Goal: Entertainment & Leisure: Consume media (video, audio)

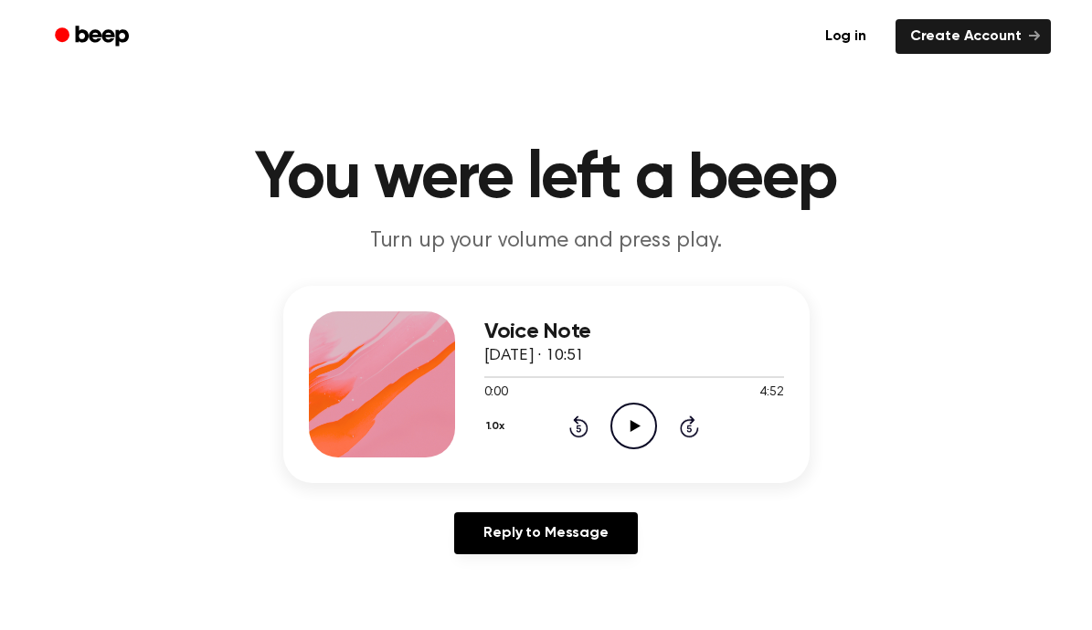
click at [651, 433] on icon "Play Audio" at bounding box center [633, 426] width 47 height 47
click at [494, 424] on button "1.0x" at bounding box center [497, 426] width 27 height 31
click at [523, 588] on div "1.5x" at bounding box center [519, 604] width 70 height 34
click at [500, 423] on button "1.5x" at bounding box center [497, 426] width 26 height 31
click at [500, 562] on div "1.2x" at bounding box center [508, 570] width 34 height 19
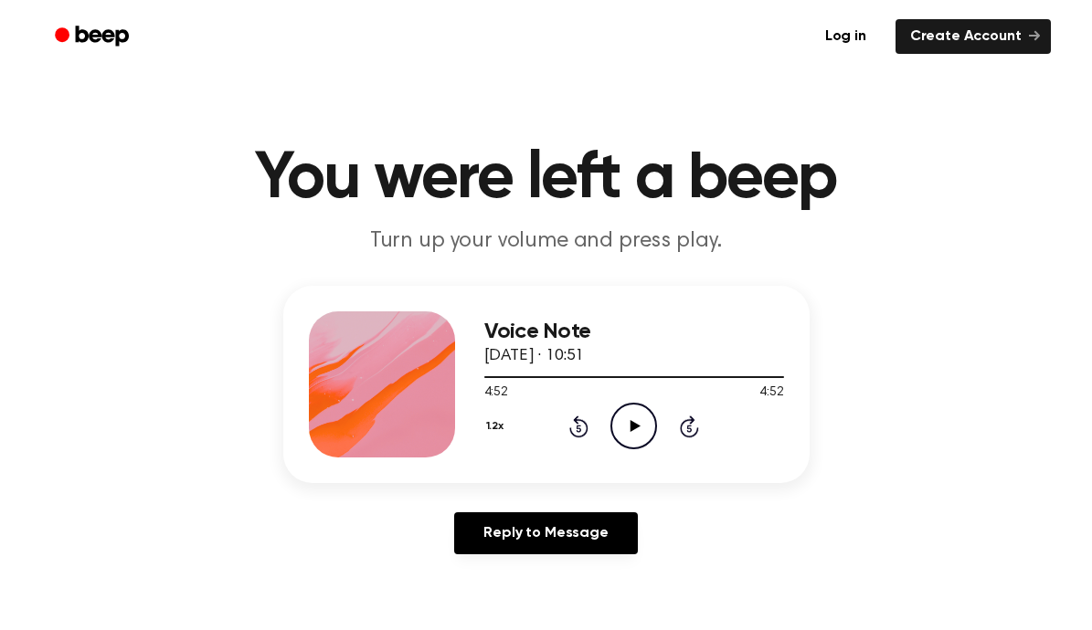
click at [636, 427] on icon at bounding box center [635, 426] width 10 height 12
click at [580, 426] on icon "Rewind 5 seconds" at bounding box center [578, 427] width 20 height 24
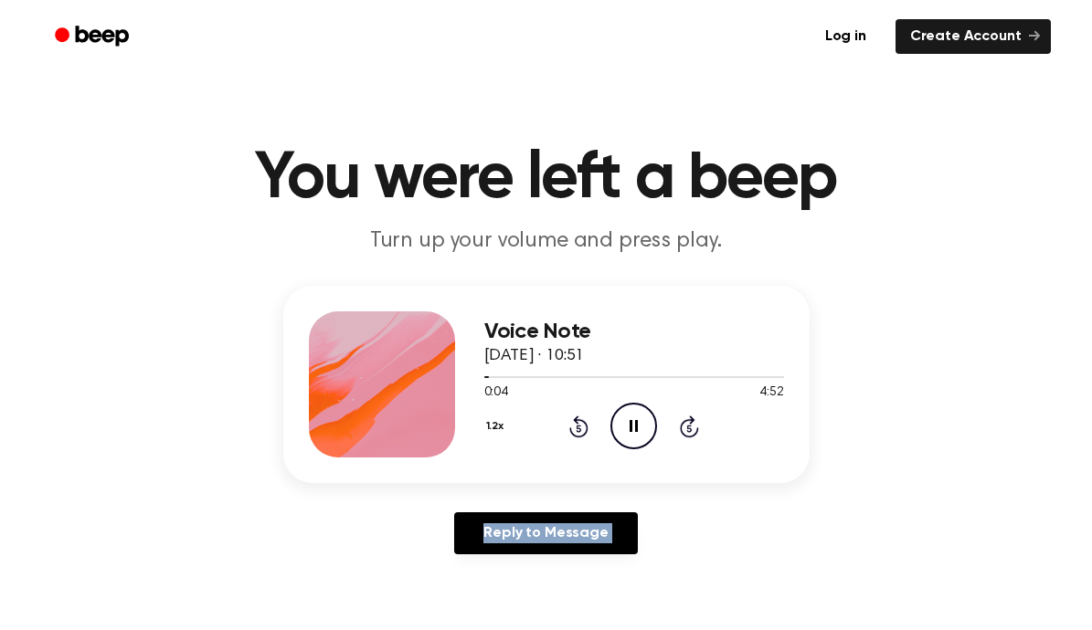
click at [580, 426] on icon "Rewind 5 seconds" at bounding box center [578, 427] width 20 height 24
click at [651, 429] on icon "Pause Audio" at bounding box center [633, 426] width 47 height 47
click at [631, 431] on icon at bounding box center [635, 426] width 10 height 12
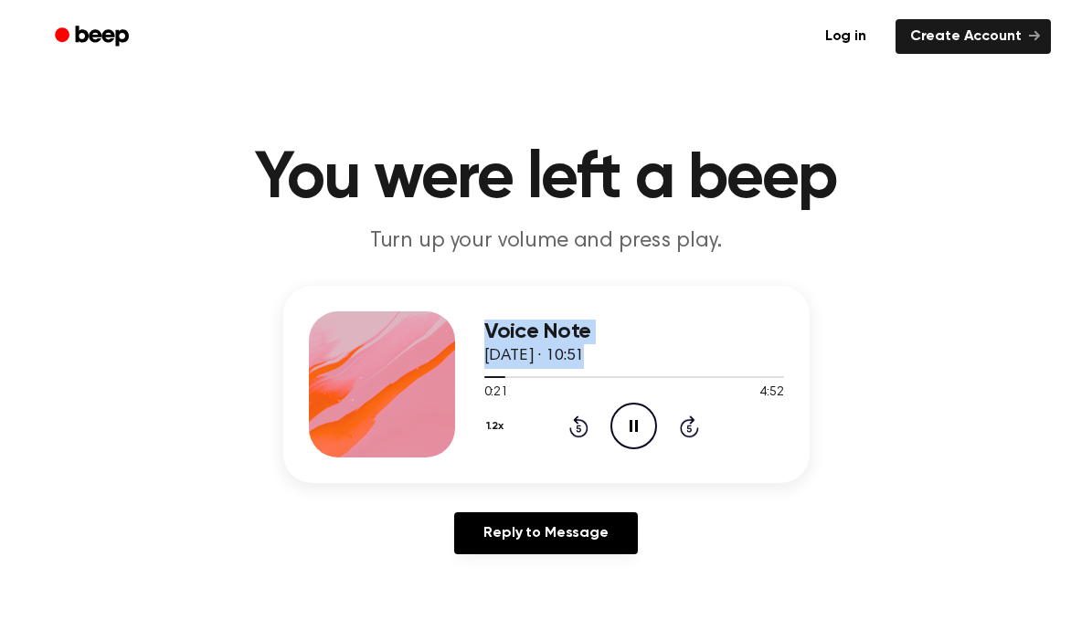
drag, startPoint x: 499, startPoint y: 375, endPoint x: 439, endPoint y: 375, distance: 59.4
click at [439, 375] on div "Voice Note [DATE] · 10:51 0:21 4:52 Your browser does not support the [object O…" at bounding box center [546, 384] width 526 height 197
click at [617, 422] on icon "Pause Audio" at bounding box center [633, 426] width 47 height 47
drag, startPoint x: 502, startPoint y: 377, endPoint x: 490, endPoint y: 389, distance: 16.8
click at [490, 389] on div "0:24 4:52 Your browser does not support the [object Object] element." at bounding box center [634, 386] width 300 height 34
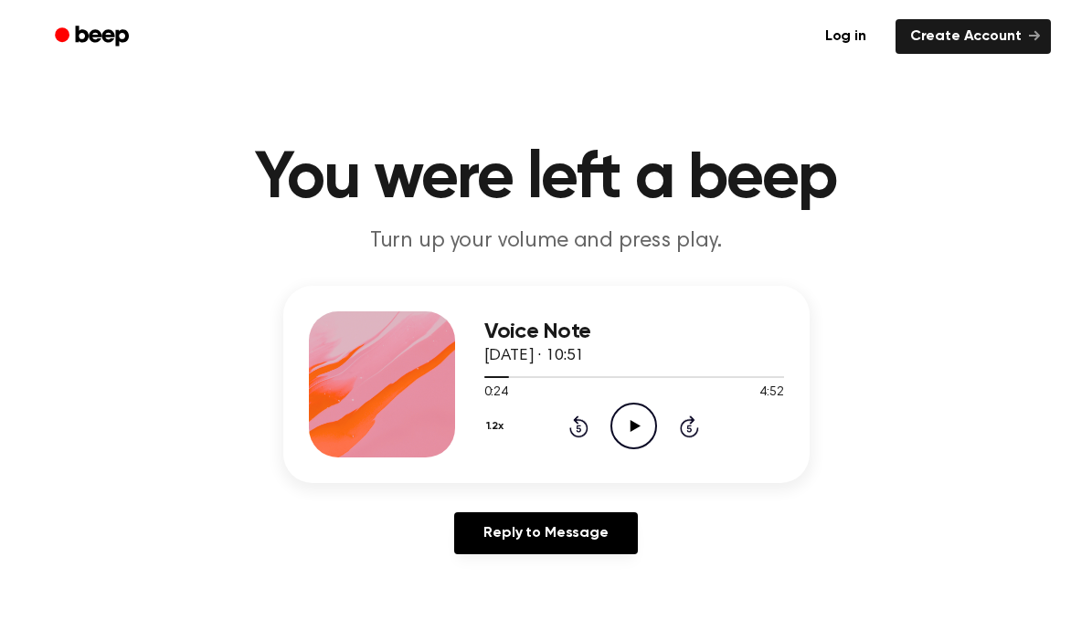
drag, startPoint x: 502, startPoint y: 378, endPoint x: 472, endPoint y: 379, distance: 30.2
click at [472, 379] on div "Voice Note [DATE] · 10:51 0:24 4:52 Your browser does not support the [object O…" at bounding box center [546, 384] width 526 height 197
drag, startPoint x: 506, startPoint y: 379, endPoint x: 462, endPoint y: 380, distance: 43.9
click at [575, 425] on icon "Rewind 5 seconds" at bounding box center [578, 427] width 20 height 24
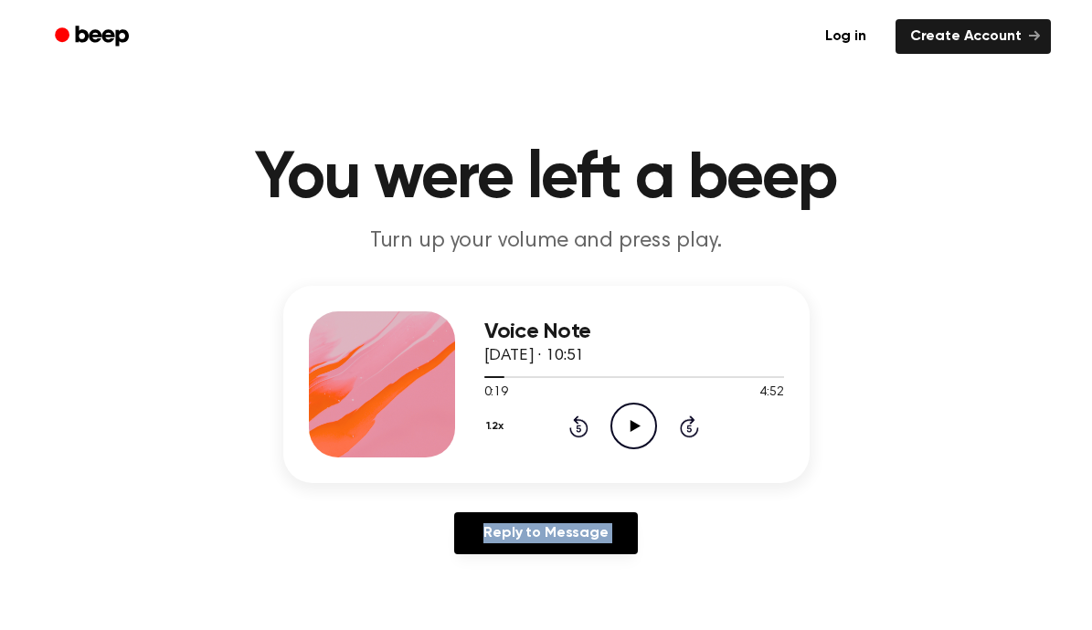
click at [575, 425] on icon "Rewind 5 seconds" at bounding box center [578, 427] width 20 height 24
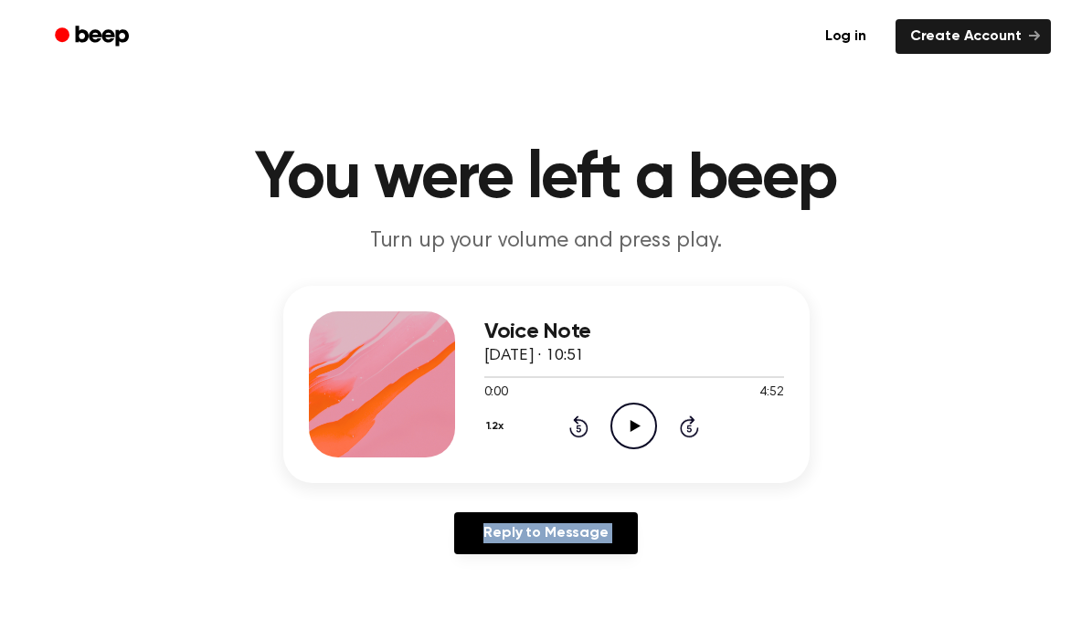
click at [491, 425] on button "1.2x" at bounding box center [497, 426] width 26 height 31
click at [512, 536] on span "1.0x" at bounding box center [513, 536] width 23 height 19
click at [633, 428] on icon at bounding box center [635, 426] width 10 height 12
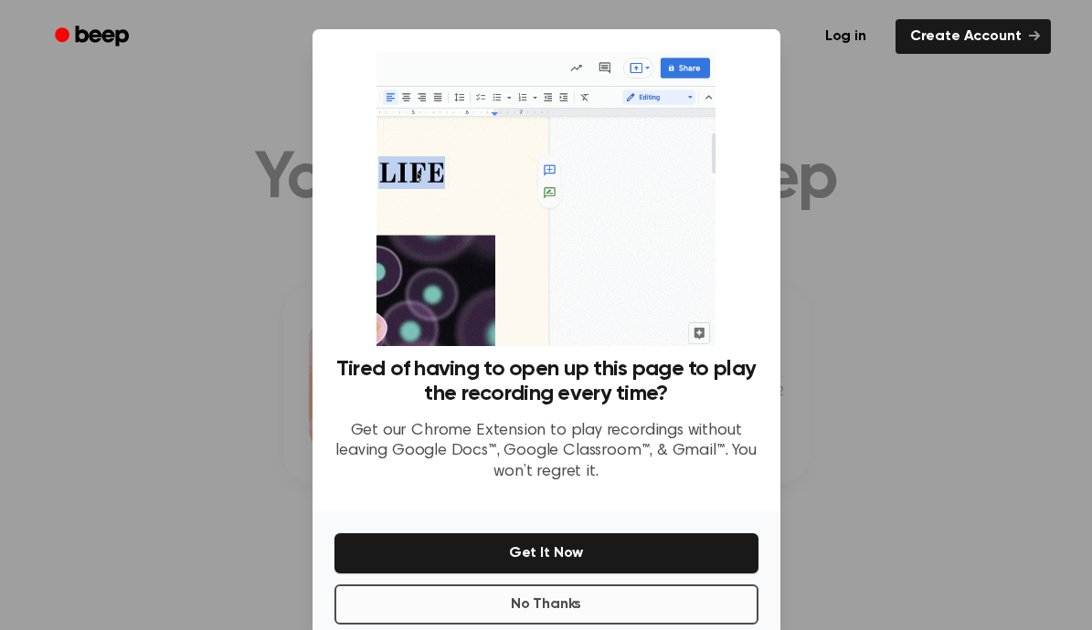
click at [601, 601] on button "No Thanks" at bounding box center [546, 605] width 424 height 40
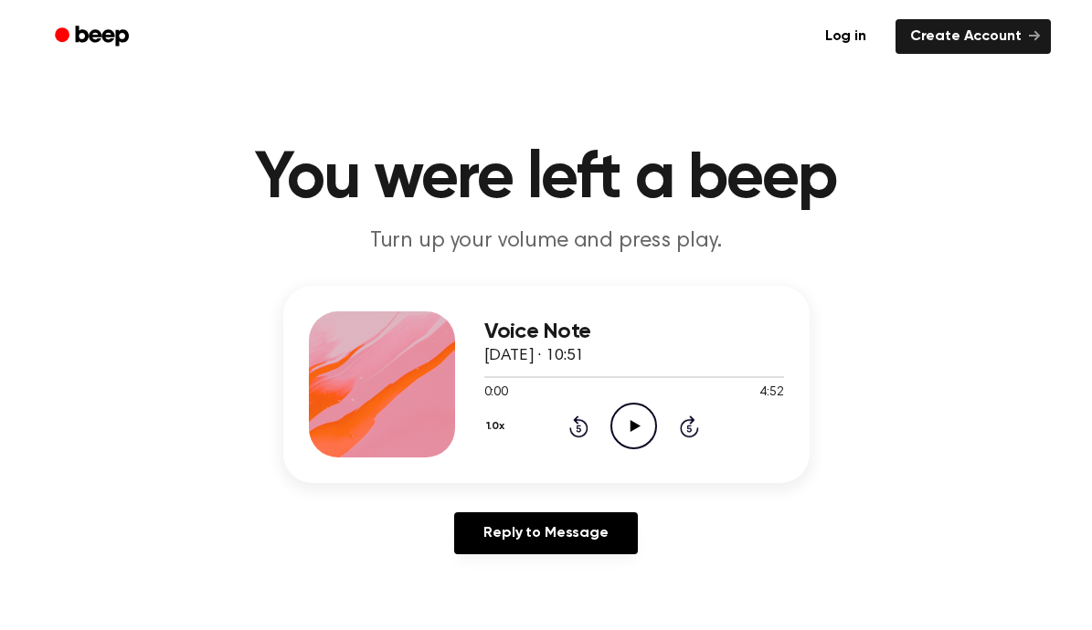
click at [641, 431] on icon "Play Audio" at bounding box center [633, 426] width 47 height 47
click at [641, 431] on icon "Pause Audio" at bounding box center [633, 426] width 47 height 47
drag, startPoint x: 495, startPoint y: 376, endPoint x: 442, endPoint y: 377, distance: 53.0
click at [442, 377] on div "Voice Note [DATE] · 10:51 0:24 4:52 Your browser does not support the [object O…" at bounding box center [546, 384] width 526 height 197
drag, startPoint x: 503, startPoint y: 380, endPoint x: 452, endPoint y: 380, distance: 51.2
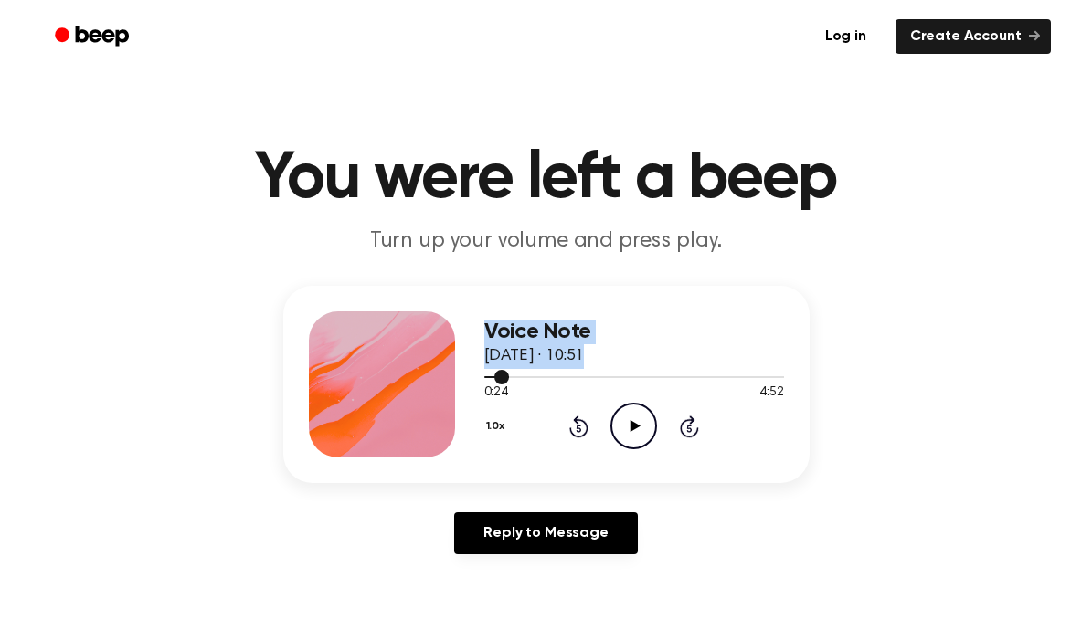
click at [452, 380] on div "Voice Note [DATE] · 10:51 0:24 4:52 Your browser does not support the [object O…" at bounding box center [546, 384] width 526 height 197
drag, startPoint x: 502, startPoint y: 377, endPoint x: 463, endPoint y: 377, distance: 39.3
click at [463, 377] on div "Voice Note [DATE] · 10:51 0:24 4:52 Your browser does not support the [object O…" at bounding box center [546, 384] width 526 height 197
drag, startPoint x: 505, startPoint y: 375, endPoint x: 444, endPoint y: 375, distance: 61.2
click at [444, 375] on div "Voice Note [DATE] · 10:51 0:24 4:52 Your browser does not support the [object O…" at bounding box center [546, 384] width 526 height 197
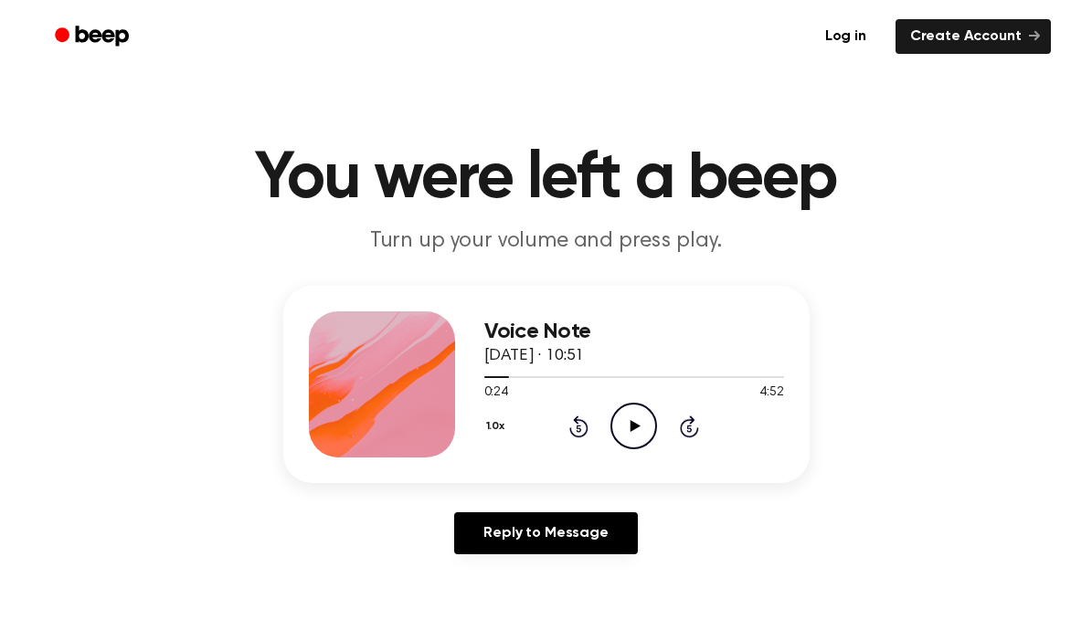
drag, startPoint x: 502, startPoint y: 375, endPoint x: 471, endPoint y: 376, distance: 30.2
click at [471, 376] on div "Voice Note [DATE] · 10:51 0:24 4:52 Your browser does not support the [object O…" at bounding box center [546, 384] width 526 height 197
drag, startPoint x: 490, startPoint y: 378, endPoint x: 478, endPoint y: 379, distance: 11.9
drag, startPoint x: 507, startPoint y: 380, endPoint x: 452, endPoint y: 380, distance: 54.8
click at [452, 380] on div "Voice Note [DATE] · 10:51 0:24 4:52 Your browser does not support the [object O…" at bounding box center [546, 384] width 526 height 197
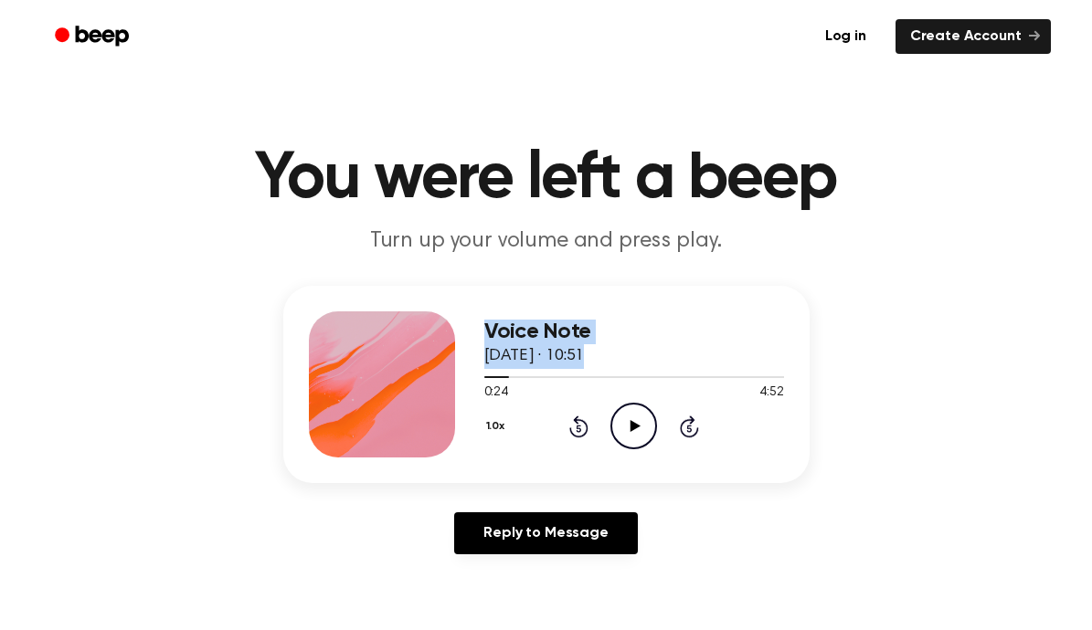
drag, startPoint x: 502, startPoint y: 379, endPoint x: 454, endPoint y: 377, distance: 47.5
click at [454, 378] on div "Voice Note [DATE] · 10:51 0:24 4:52 Your browser does not support the [object O…" at bounding box center [546, 384] width 526 height 197
click at [616, 417] on icon "Play Audio" at bounding box center [633, 426] width 47 height 47
drag, startPoint x: 504, startPoint y: 381, endPoint x: 463, endPoint y: 380, distance: 41.1
click at [463, 380] on div "Voice Note [DATE] · 10:51 0:25 4:52 Your browser does not support the [object O…" at bounding box center [546, 384] width 526 height 197
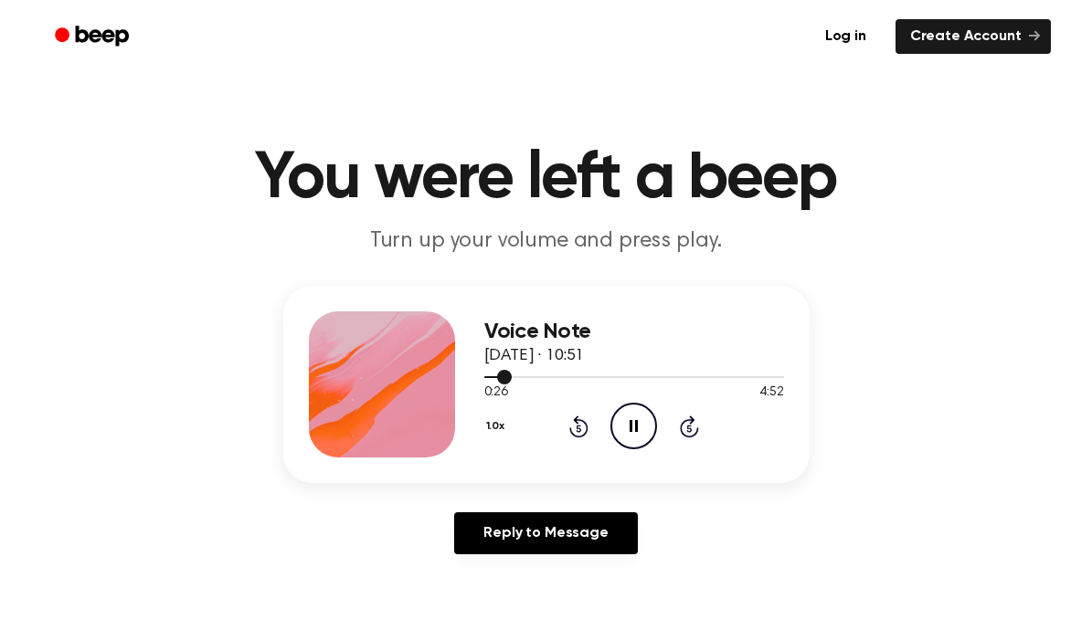
drag, startPoint x: 507, startPoint y: 376, endPoint x: 484, endPoint y: 376, distance: 22.8
click at [484, 376] on div at bounding box center [497, 377] width 27 height 2
click at [493, 426] on button "1.0x" at bounding box center [497, 426] width 27 height 31
click at [520, 570] on span "1.2x" at bounding box center [513, 570] width 23 height 19
click at [625, 413] on icon "Play Audio" at bounding box center [633, 426] width 47 height 47
